Goal: Check status: Check status

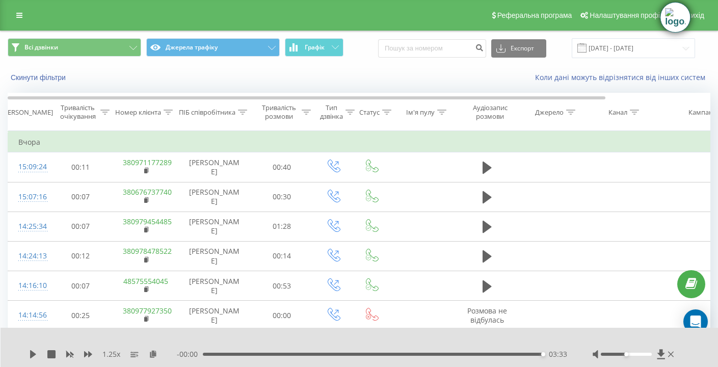
scroll to position [928, 0]
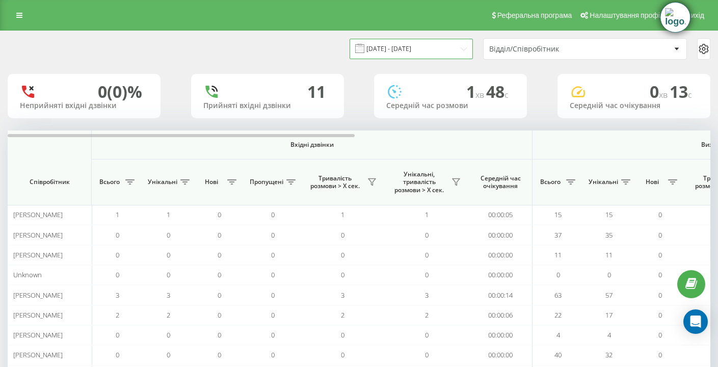
click at [434, 51] on input "[DATE] - [DATE]" at bounding box center [411, 49] width 123 height 20
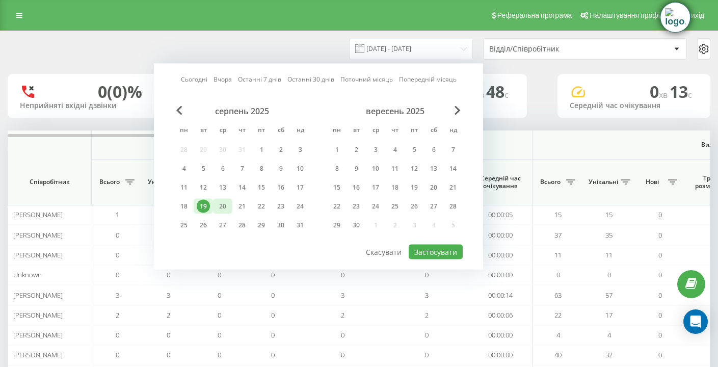
click at [222, 207] on div "20" at bounding box center [222, 206] width 13 height 13
click at [420, 252] on button "Застосувати" at bounding box center [436, 252] width 54 height 15
type input "[DATE] - [DATE]"
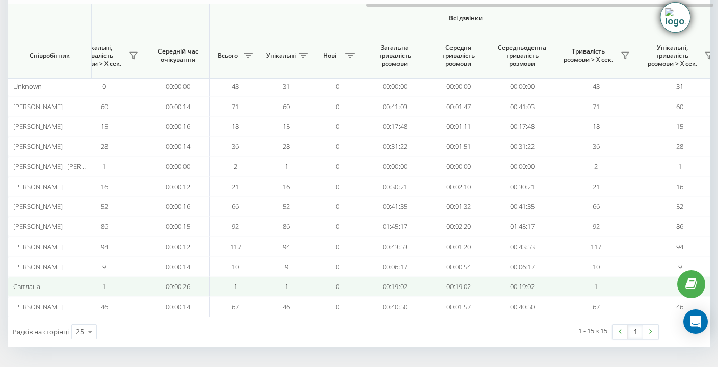
scroll to position [0, 719]
